Goal: Task Accomplishment & Management: Manage account settings

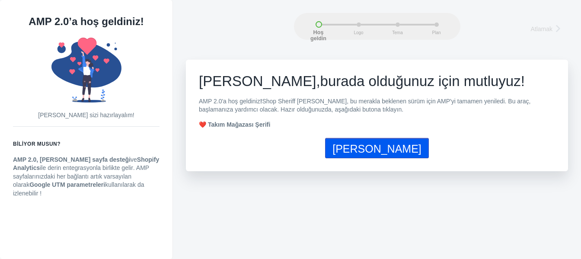
click at [474, 113] on p "AMP 2.0'a hoş geldiniz ! Shop Sheriff ekibi, bu merakla beklenen sürüm için AMP…" at bounding box center [377, 105] width 356 height 17
click at [376, 151] on font "Hadi başlayalım" at bounding box center [376, 148] width 89 height 12
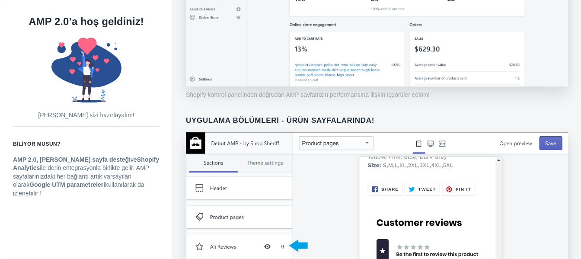
scroll to position [674, 0]
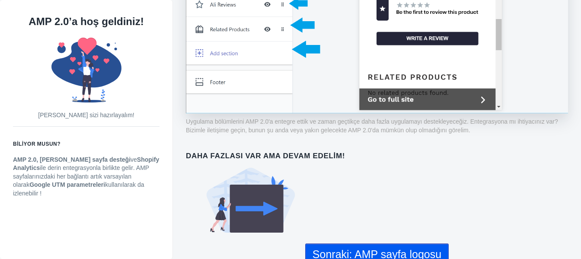
click at [381, 248] on font "Sonraki: AMP sayfa logosu" at bounding box center [376, 254] width 129 height 12
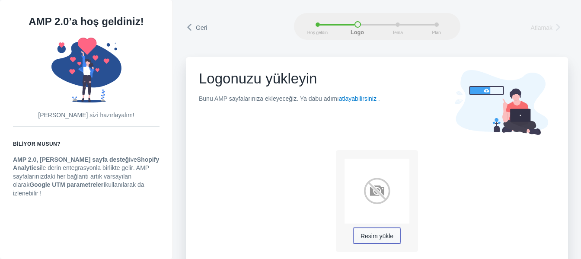
click at [376, 237] on font "Resim yükle" at bounding box center [376, 235] width 33 height 7
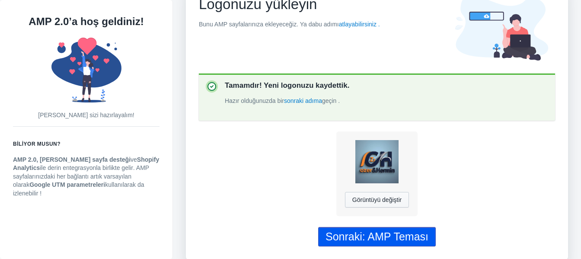
scroll to position [77, 0]
click at [384, 238] on font "Sonraki: AMP Teması" at bounding box center [376, 236] width 103 height 12
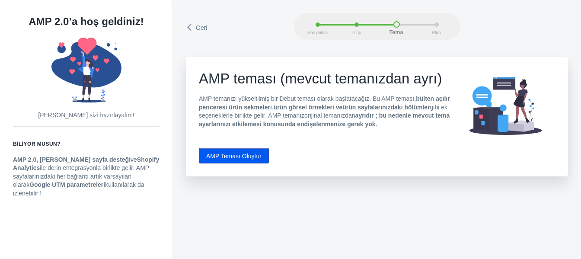
click at [213, 156] on font "AMP Teması Oluştur" at bounding box center [233, 156] width 55 height 7
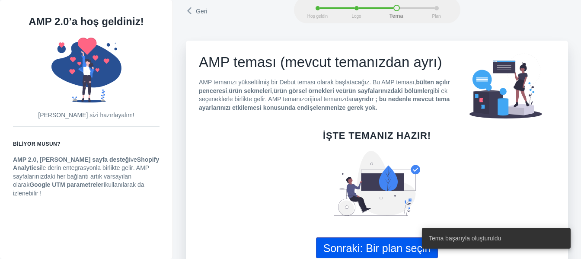
scroll to position [32, 0]
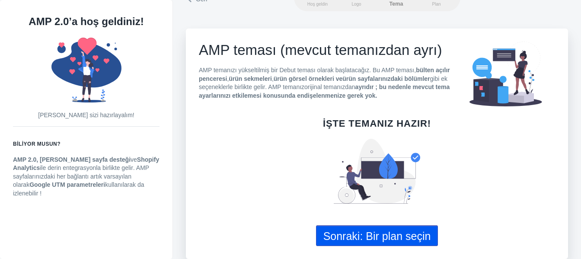
click at [379, 234] on font "Sonraki: Bir plan seçin" at bounding box center [377, 236] width 108 height 12
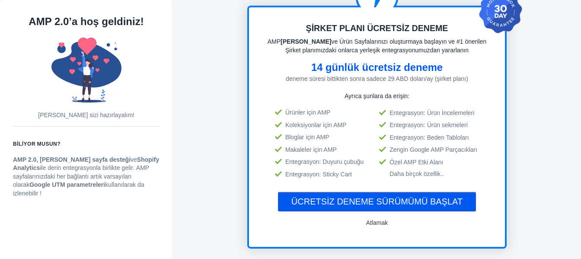
scroll to position [86, 0]
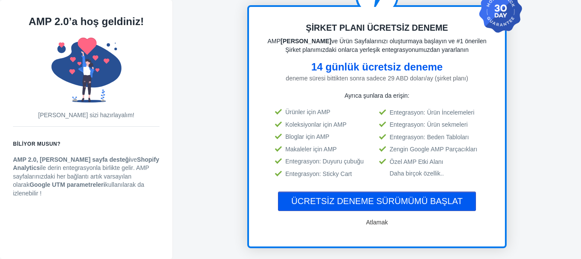
click at [414, 201] on font "ÜCRETSİZ DENEME SÜRÜMÜMÜ BAŞLAT" at bounding box center [376, 201] width 171 height 10
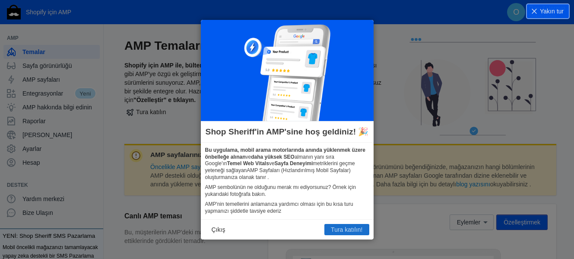
click at [344, 228] on font "Tura katılın!" at bounding box center [347, 229] width 32 height 7
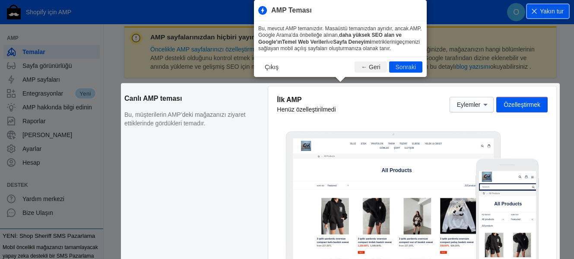
scroll to position [161, 0]
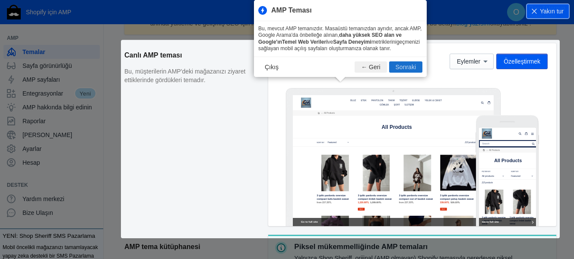
click at [415, 69] on font "Sonraki" at bounding box center [406, 67] width 20 height 7
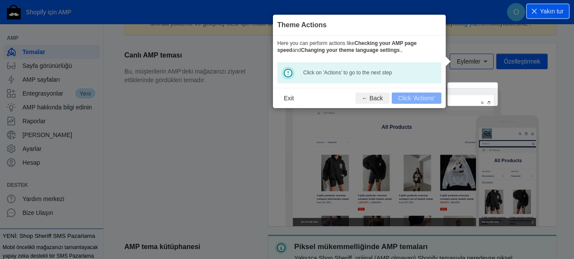
scroll to position [127, 0]
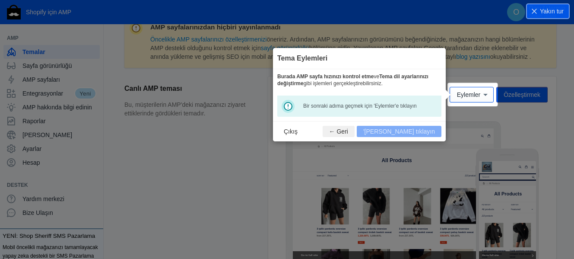
click at [421, 134] on footer "Çıkış ← Geri 'Eylemler'e tıklayın" at bounding box center [359, 131] width 173 height 20
click at [314, 108] on font "Bir sonraki adıma geçmek için 'Eylemler'e tıklayın" at bounding box center [360, 106] width 114 height 6
click at [478, 94] on font "Eylemler" at bounding box center [468, 95] width 23 height 7
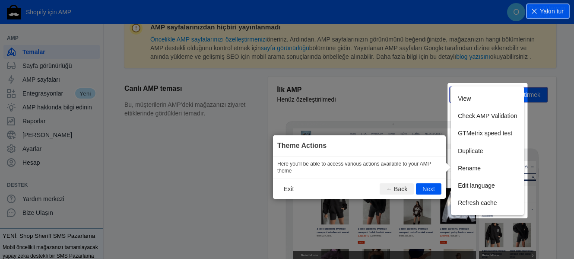
scroll to position [144, 0]
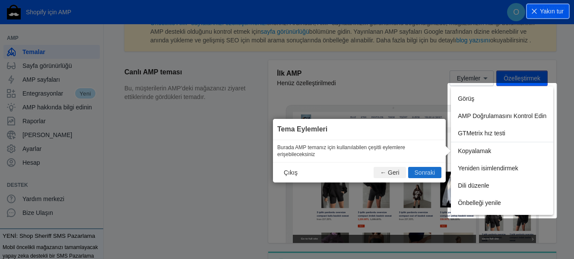
click at [428, 174] on font "Sonraki" at bounding box center [425, 172] width 20 height 7
click at [428, 174] on icon at bounding box center [290, 129] width 581 height 259
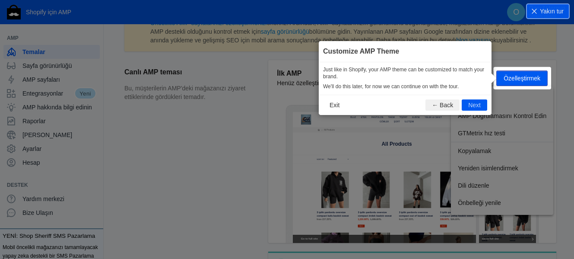
scroll to position [128, 0]
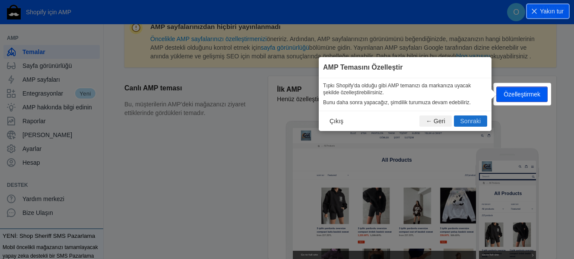
click at [472, 121] on font "Sonraki" at bounding box center [471, 121] width 20 height 7
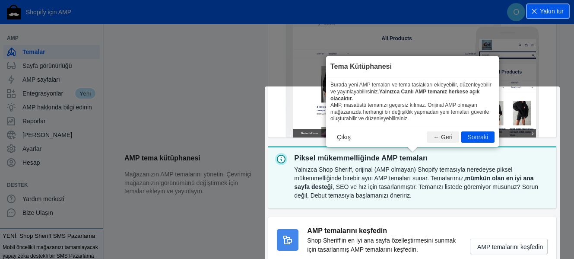
scroll to position [309, 0]
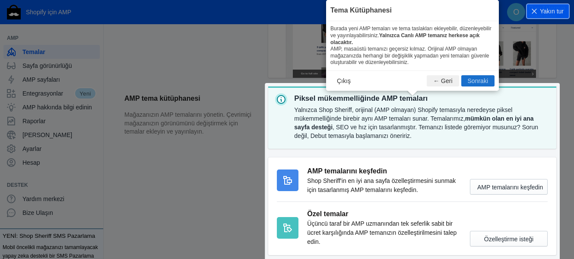
click at [483, 77] on font "Sonraki" at bounding box center [478, 80] width 20 height 7
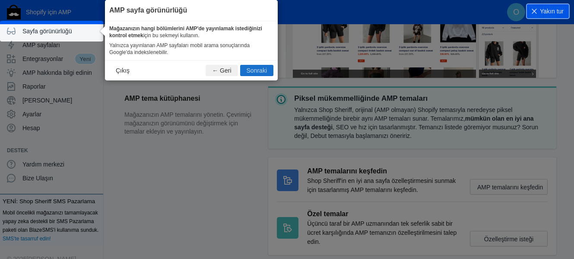
click at [258, 70] on font "Sonraki" at bounding box center [257, 70] width 20 height 7
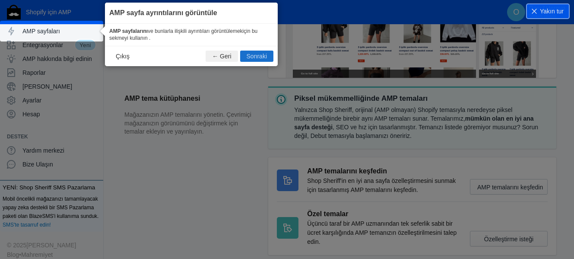
click at [262, 53] on font "Sonraki" at bounding box center [257, 56] width 20 height 7
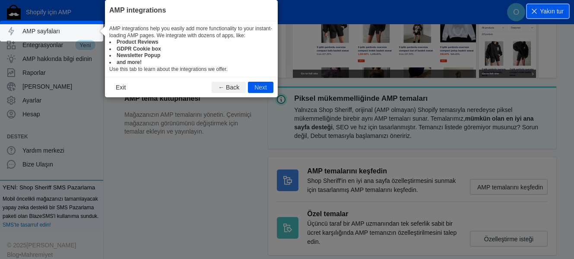
scroll to position [62, 0]
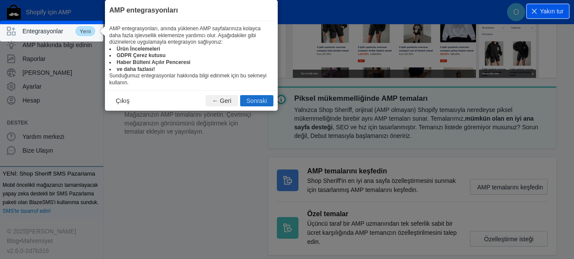
click at [258, 102] on font "Sonraki" at bounding box center [257, 100] width 20 height 7
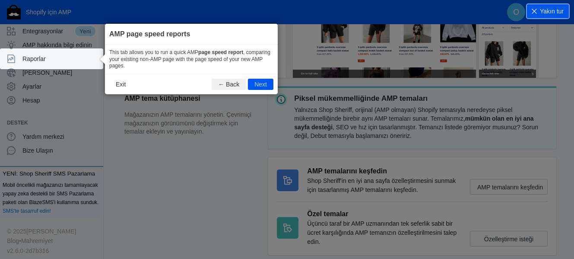
scroll to position [66, 0]
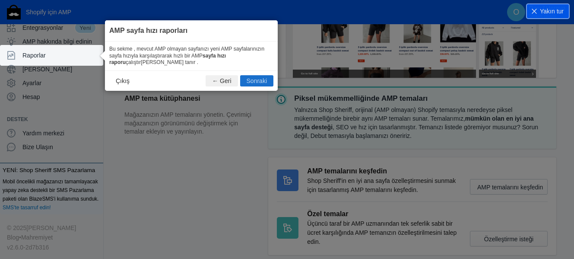
click at [259, 83] on font "Sonraki" at bounding box center [257, 80] width 20 height 7
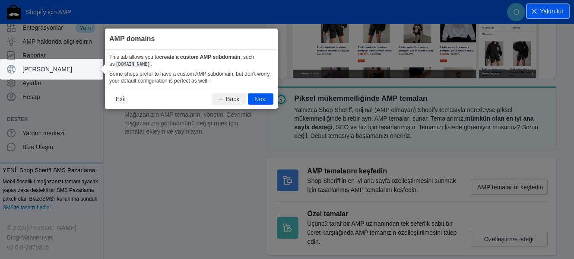
click at [259, 83] on p "Some shops prefer to have a custom AMP subdomain, but don't worry, your default…" at bounding box center [191, 77] width 164 height 13
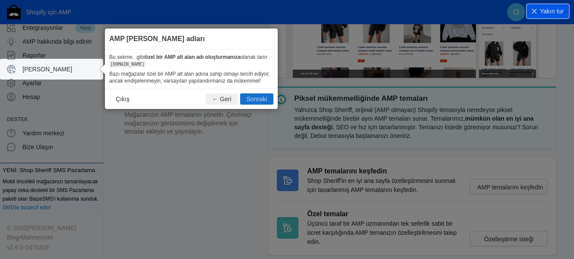
click at [264, 102] on font "Sonraki" at bounding box center [257, 98] width 20 height 7
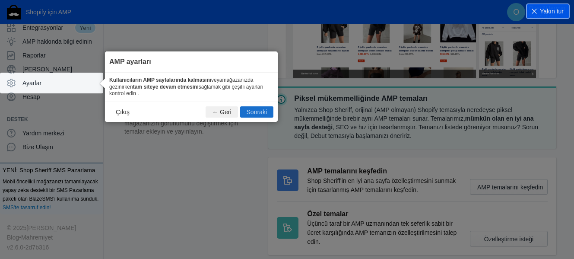
click at [260, 110] on font "Sonraki" at bounding box center [257, 111] width 20 height 7
click at [260, 110] on icon at bounding box center [290, 129] width 581 height 259
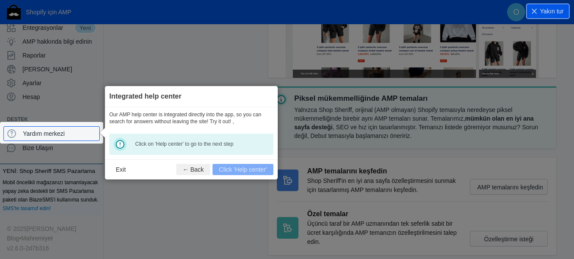
scroll to position [67, 0]
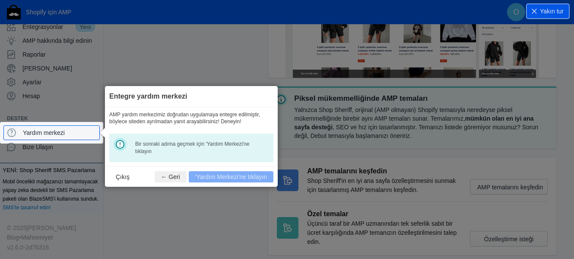
click at [242, 181] on footer "Çıkış ← Geri 'Yardım Merkezi'ne tıklayın" at bounding box center [191, 176] width 173 height 20
click at [158, 153] on dd "Bir sonraki adıma geçmek için 'Yardım Merkezi'ne tıklayın" at bounding box center [196, 147] width 123 height 15
click at [123, 176] on font "Çıkış" at bounding box center [123, 176] width 14 height 7
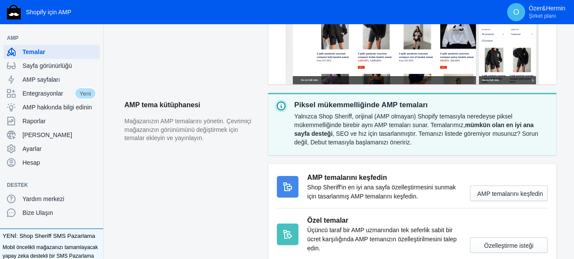
scroll to position [346, 0]
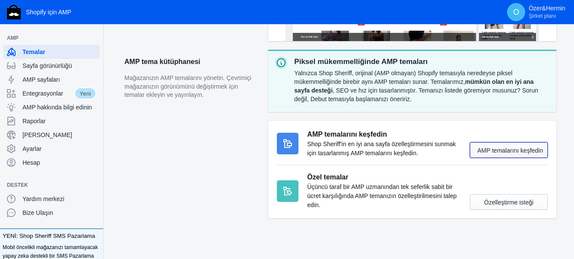
click at [522, 154] on font "AMP temalarını keşfedin" at bounding box center [510, 150] width 66 height 7
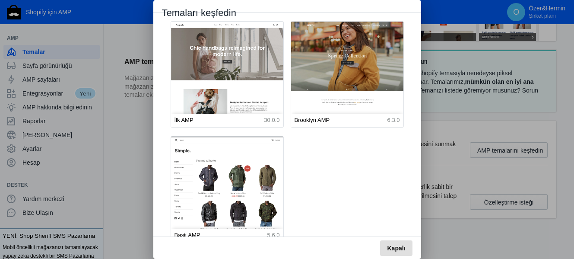
scroll to position [0, 0]
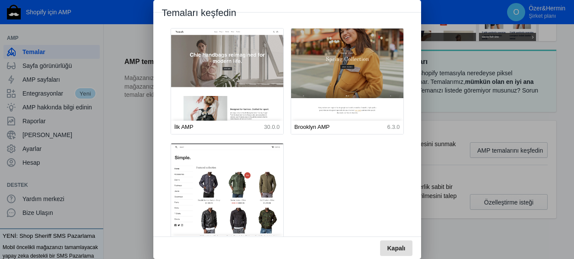
click at [381, 79] on img at bounding box center [348, 99] width 124 height 154
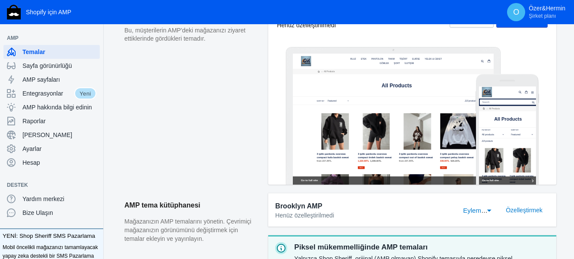
scroll to position [302, 0]
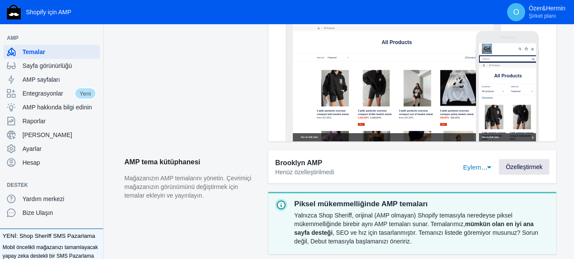
click at [525, 167] on font "Özelleştirmek" at bounding box center [524, 166] width 37 height 7
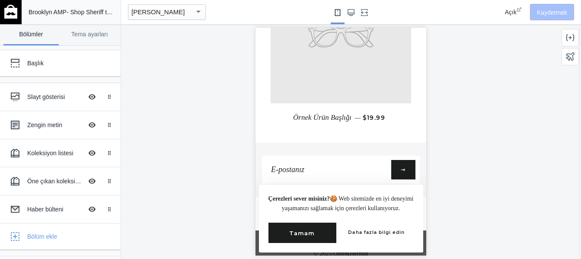
scroll to position [858, 0]
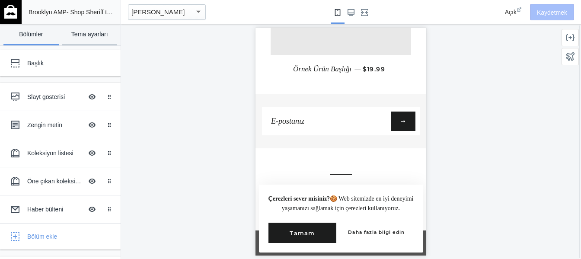
click at [94, 35] on font "Tema ayarları" at bounding box center [89, 34] width 37 height 7
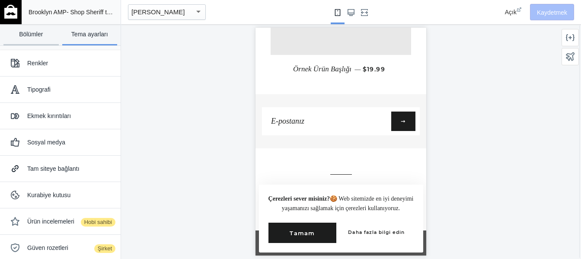
click at [38, 34] on font "Bölümler" at bounding box center [31, 34] width 24 height 7
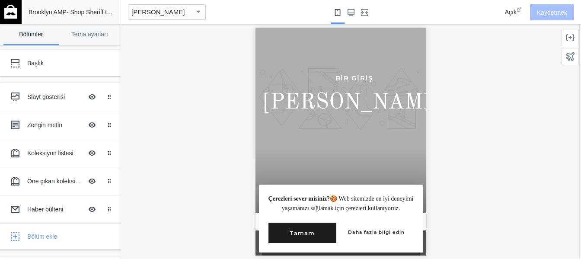
scroll to position [0, 0]
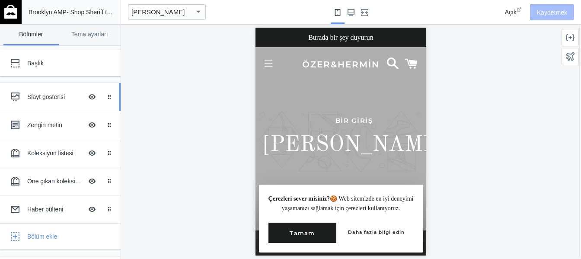
click at [54, 98] on font "Slayt gösterisi" at bounding box center [46, 96] width 38 height 7
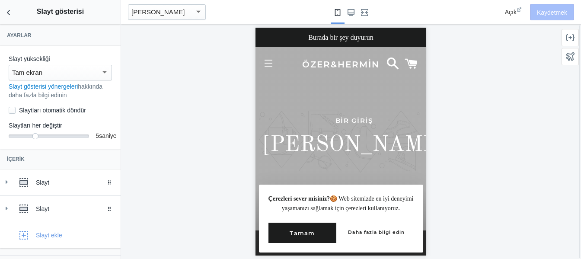
click at [101, 76] on div at bounding box center [105, 72] width 8 height 10
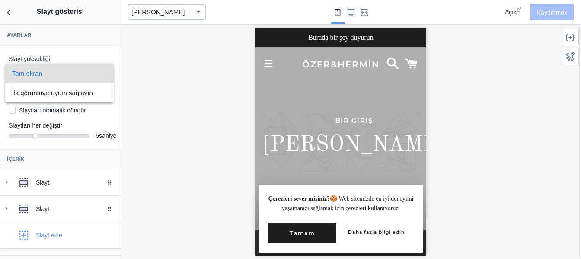
click at [98, 76] on span "Tam ekran" at bounding box center [59, 73] width 95 height 19
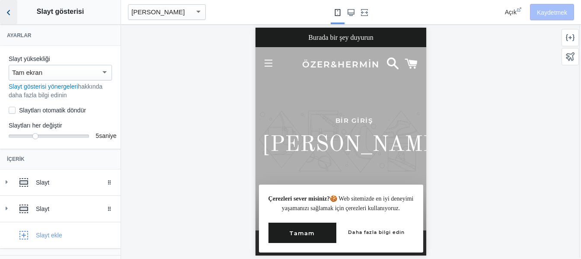
click at [15, 13] on button "Bölümlere geri dön" at bounding box center [8, 12] width 17 height 24
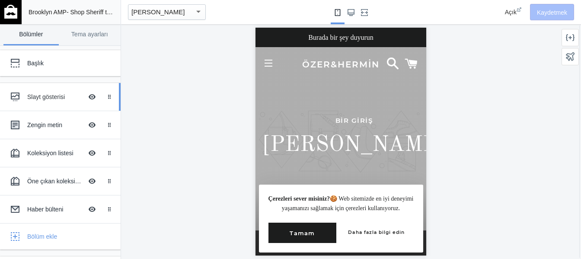
scroll to position [28, 0]
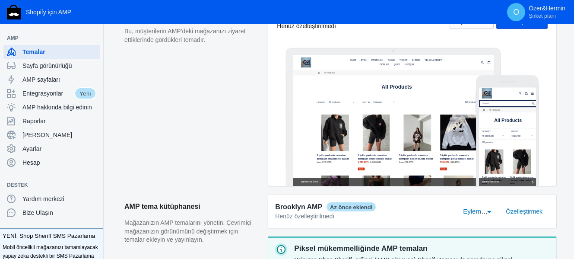
scroll to position [216, 0]
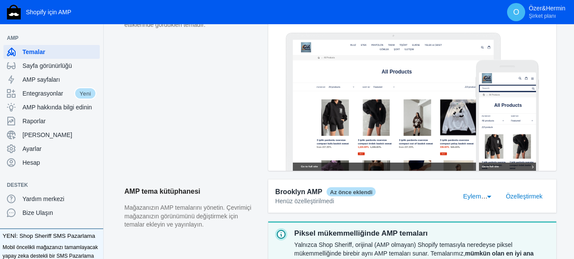
click at [488, 197] on div "Eylemler" at bounding box center [489, 197] width 4 height 2
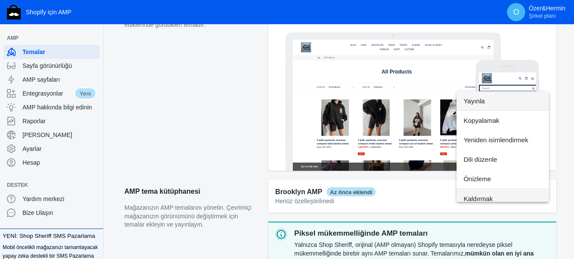
click at [490, 197] on font "Kaldırmak" at bounding box center [478, 198] width 29 height 7
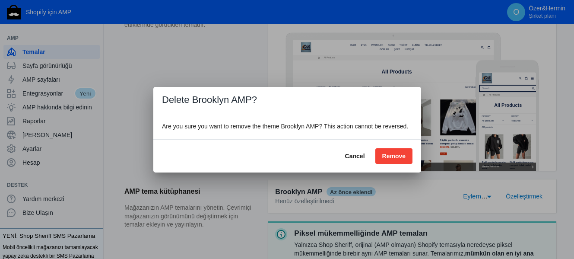
scroll to position [6, 0]
click at [401, 158] on font "Kaldırmak" at bounding box center [390, 156] width 29 height 7
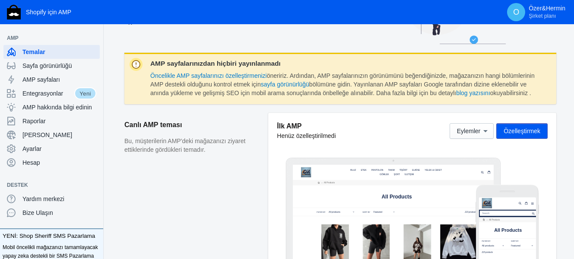
scroll to position [86, 0]
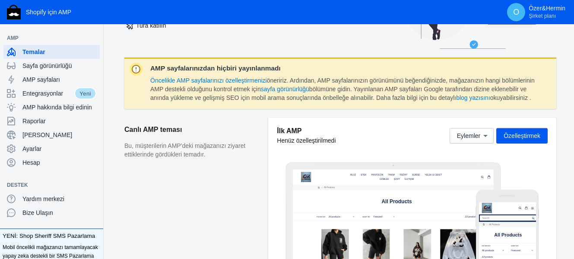
click at [536, 137] on font "Özelleştirmek" at bounding box center [522, 135] width 37 height 7
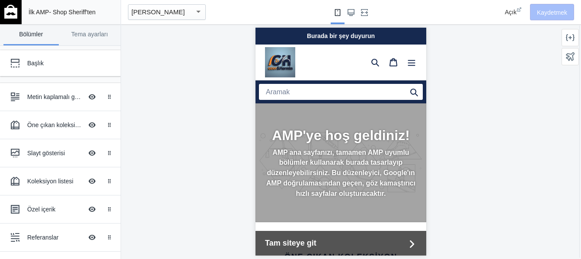
scroll to position [0, 142]
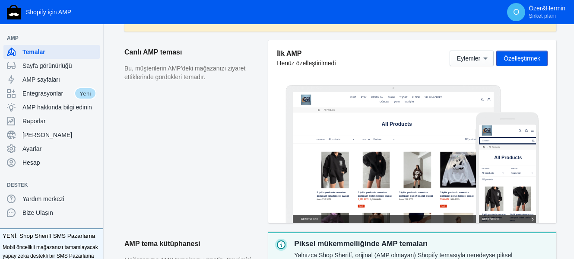
scroll to position [173, 0]
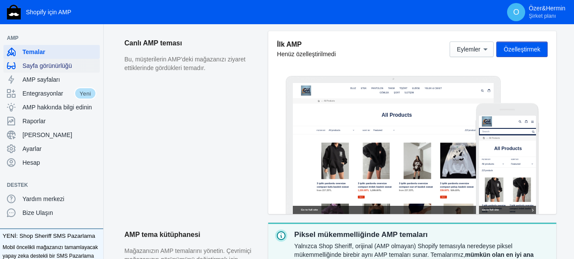
click at [53, 66] on font "Sayfa görünürlüğü" at bounding box center [46, 65] width 49 height 7
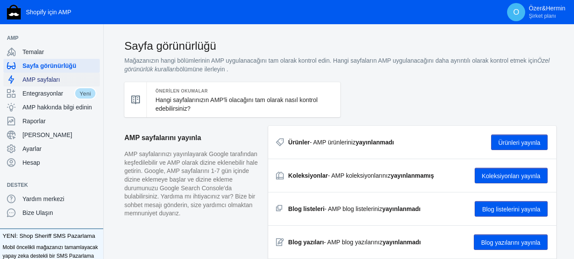
click at [49, 80] on font "AMP sayfaları" at bounding box center [41, 79] width 38 height 7
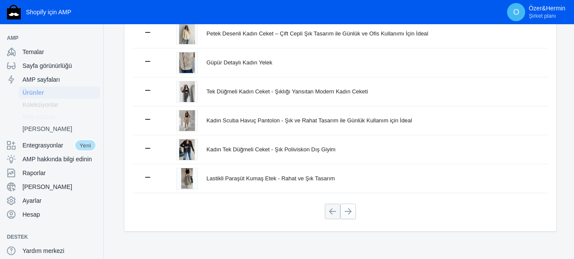
scroll to position [251, 0]
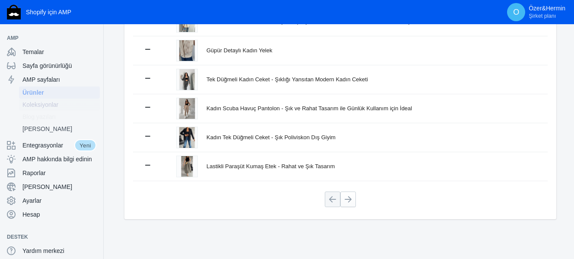
click at [40, 105] on font "Koleksiyonlar" at bounding box center [40, 104] width 36 height 7
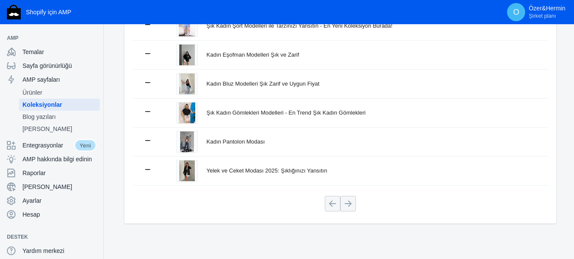
scroll to position [222, 0]
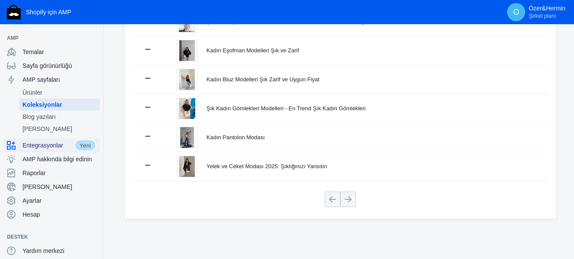
click at [34, 145] on font "Entegrasyonlar" at bounding box center [42, 145] width 41 height 7
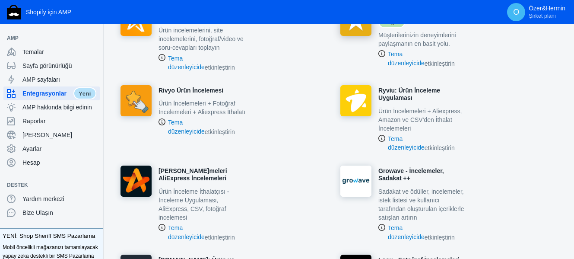
scroll to position [778, 0]
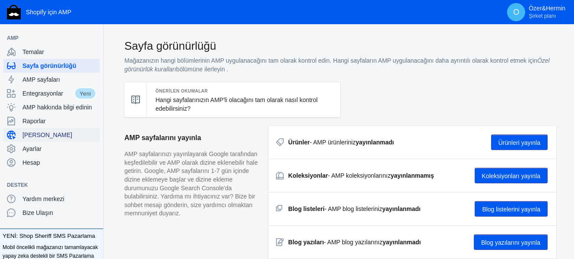
click at [46, 135] on font "[PERSON_NAME]" at bounding box center [47, 134] width 50 height 7
